Goal: Information Seeking & Learning: Learn about a topic

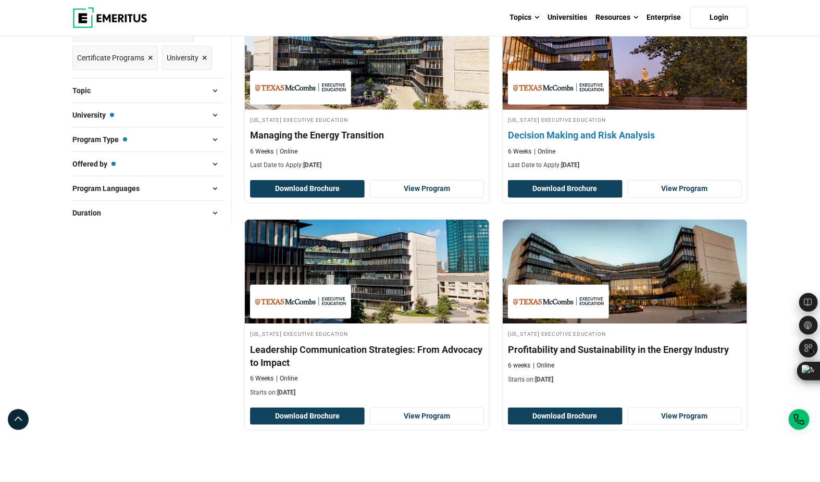
click at [634, 138] on h4 "Decision Making and Risk Analysis" at bounding box center [625, 135] width 234 height 13
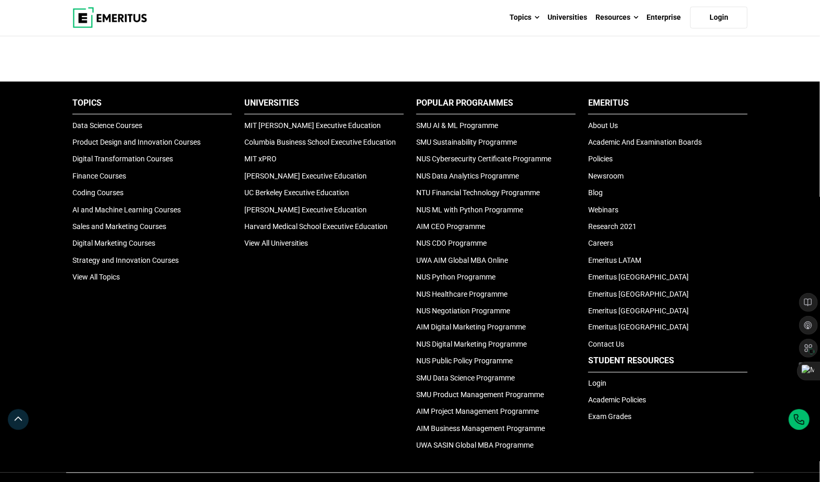
scroll to position [555, 0]
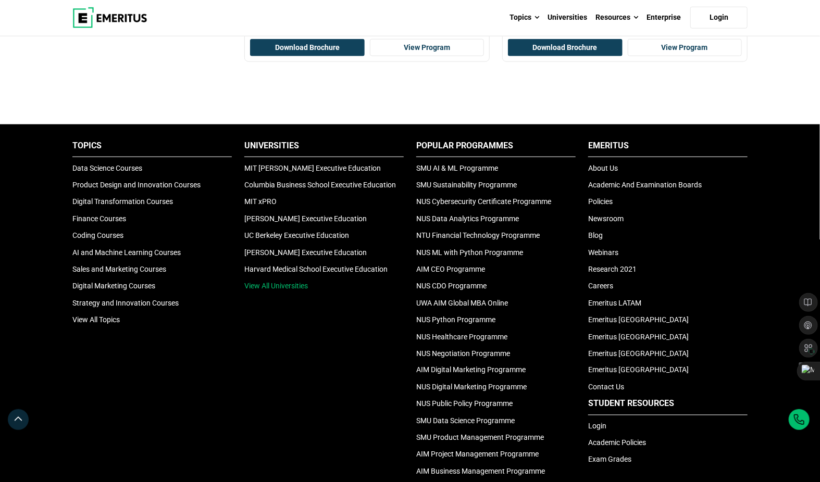
click at [269, 283] on link "View All Universities" at bounding box center [276, 286] width 64 height 8
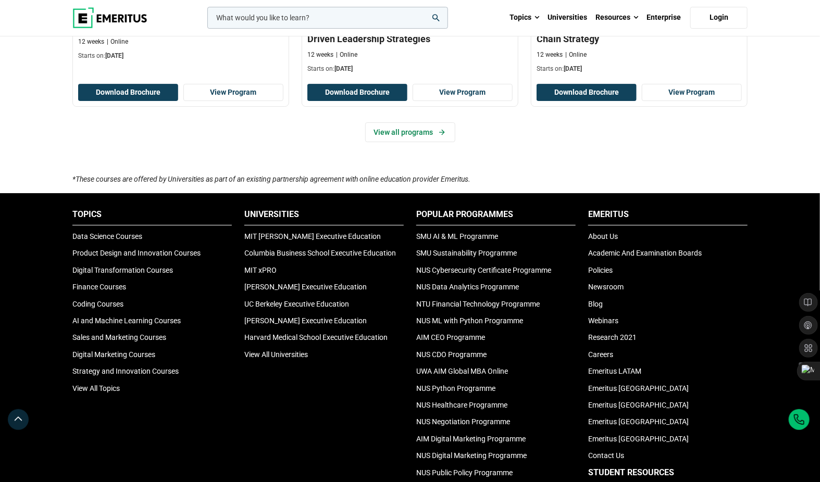
scroll to position [1748, 0]
